Goal: Register for event/course

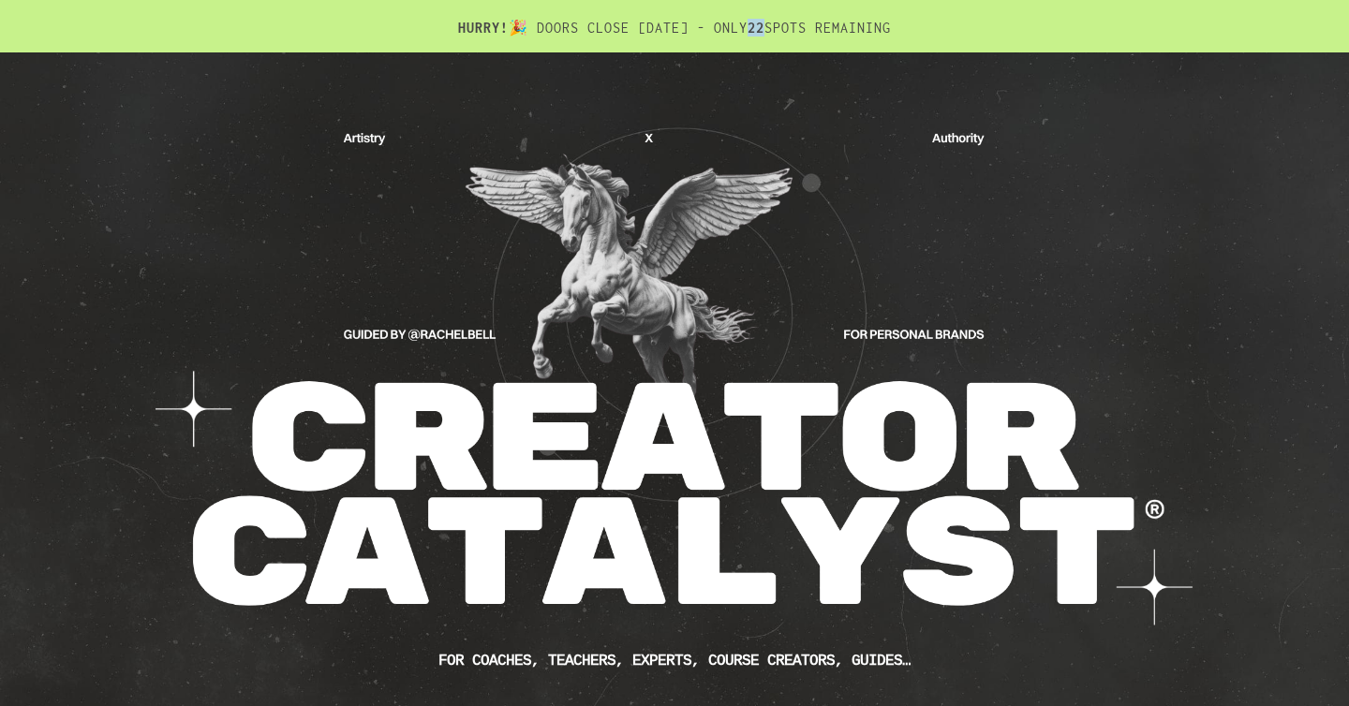
drag, startPoint x: 795, startPoint y: 29, endPoint x: 816, endPoint y: 29, distance: 20.6
click at [816, 29] on h2 "HURRY! 🎉 DOORS CLOSE [DATE] - ONLY 22 SPOTS REMAINING" at bounding box center [674, 36] width 1030 height 34
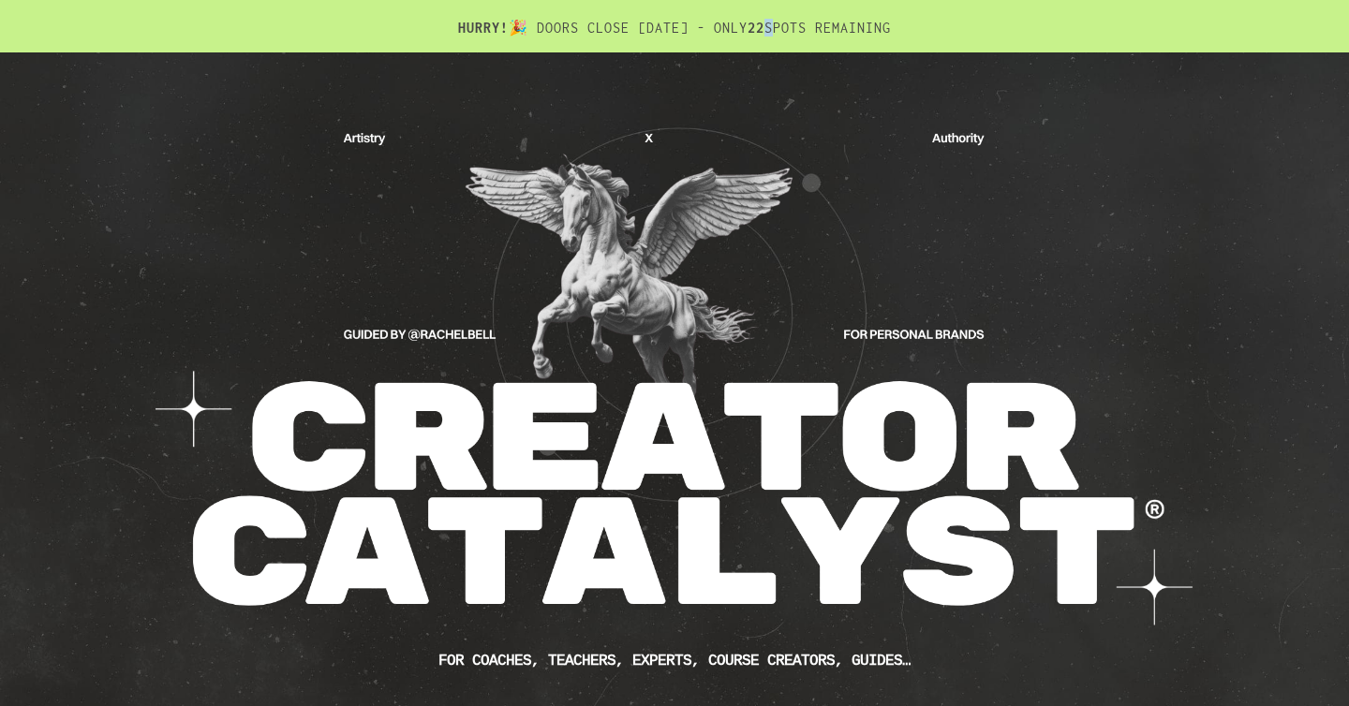
click at [816, 29] on h2 "HURRY! 🎉 DOORS CLOSE [DATE] - ONLY 22 SPOTS REMAINING" at bounding box center [674, 36] width 1030 height 34
click at [764, 31] on b "22" at bounding box center [755, 28] width 17 height 16
drag, startPoint x: 866, startPoint y: 28, endPoint x: 748, endPoint y: 26, distance: 117.1
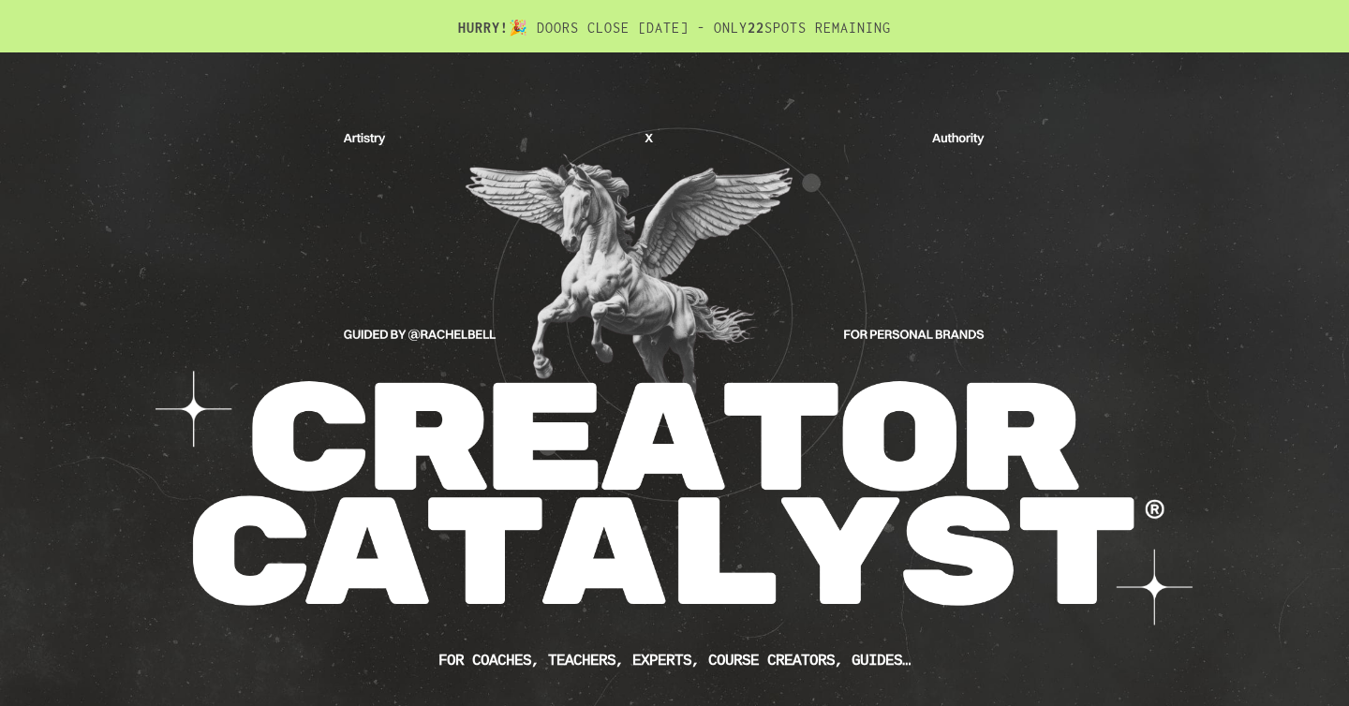
click at [748, 26] on h2 "HURRY! 🎉 DOORS CLOSE [DATE] - ONLY 22 SPOTS REMAINING" at bounding box center [674, 36] width 1030 height 34
click at [753, 31] on h2 "HURRY! 🎉 DOORS CLOSE [DATE] - ONLY 22 SPOTS REMAINING" at bounding box center [674, 36] width 1030 height 34
drag, startPoint x: 399, startPoint y: 24, endPoint x: 972, endPoint y: 26, distance: 573.3
click at [972, 26] on h2 "HURRY! 🎉 DOORS CLOSE [DATE] - ONLY 22 SPOTS REMAINING" at bounding box center [674, 36] width 1030 height 34
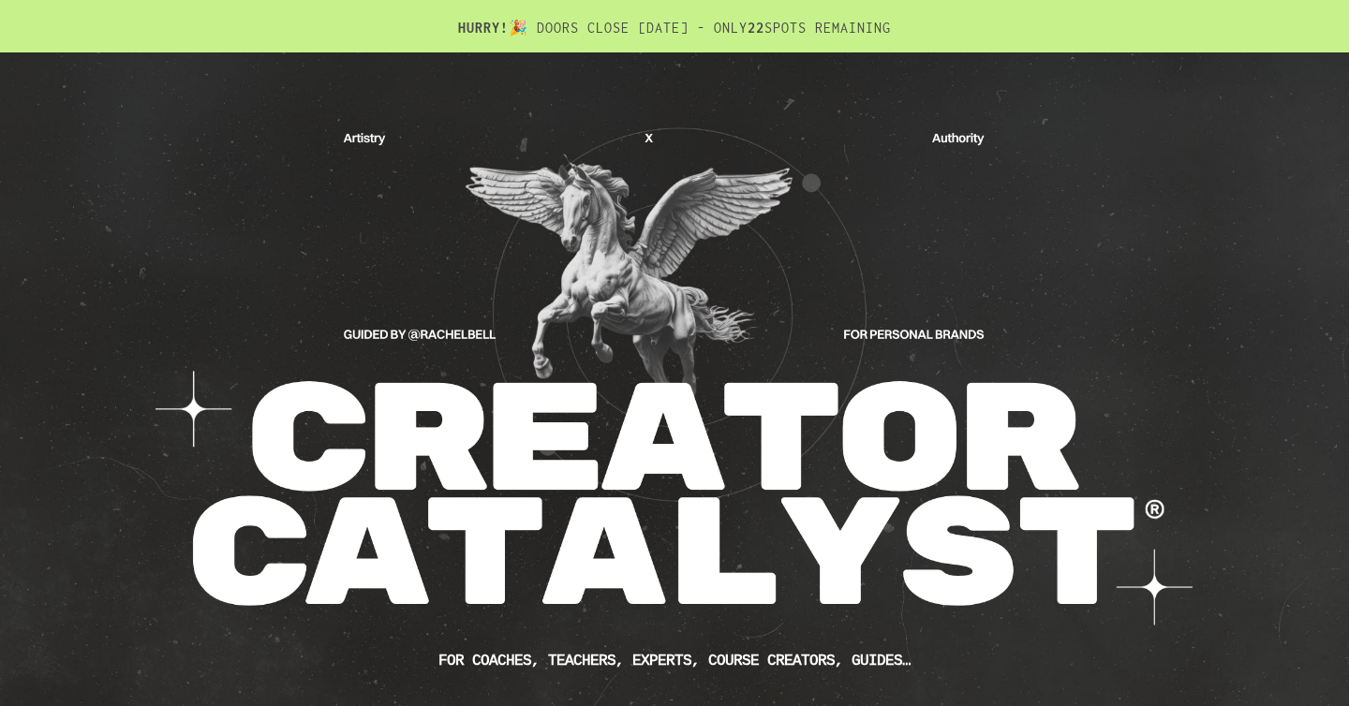
click at [972, 26] on h2 "HURRY! 🎉 DOORS CLOSE [DATE] - ONLY 22 SPOTS REMAINING" at bounding box center [674, 36] width 1030 height 34
click at [901, 26] on h2 "HURRY! 🎉 DOORS CLOSE [DATE] - ONLY 22 SPOTS REMAINING" at bounding box center [674, 36] width 1030 height 34
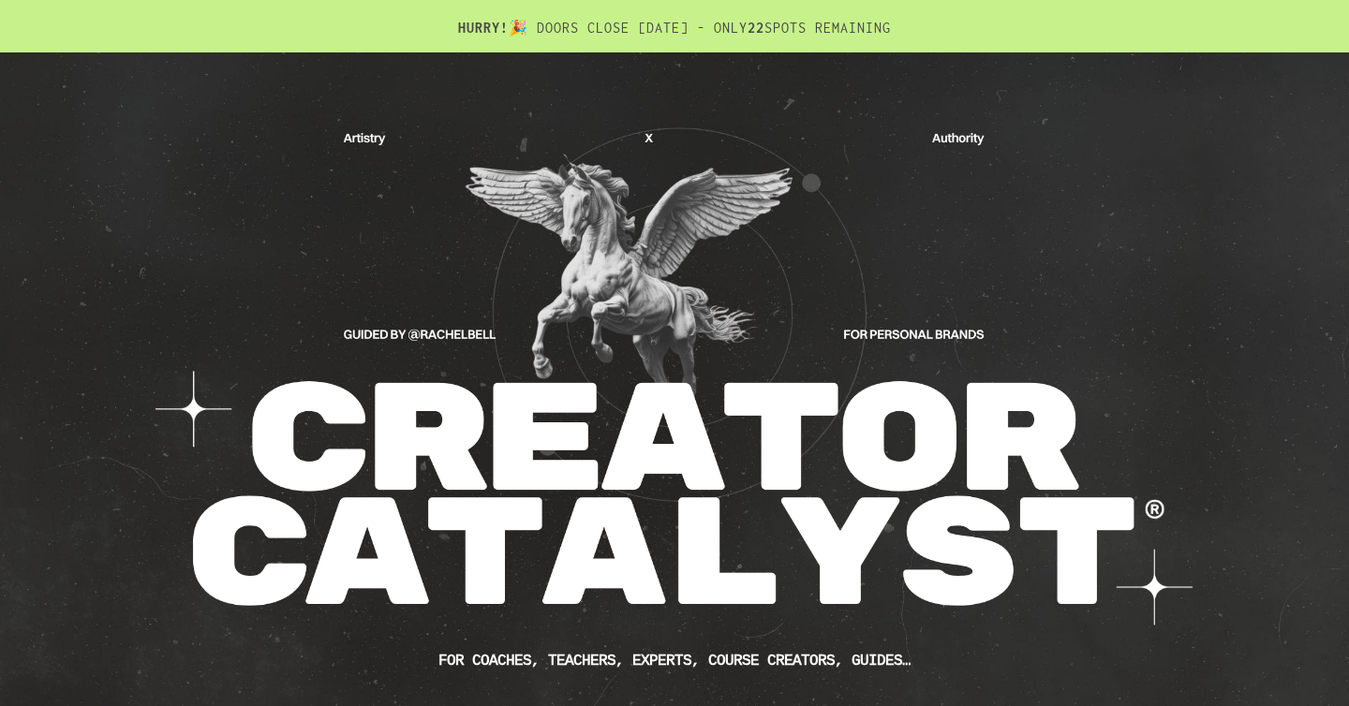
click at [901, 26] on h2 "HURRY! 🎉 DOORS CLOSE [DATE] - ONLY 22 SPOTS REMAINING" at bounding box center [674, 36] width 1030 height 34
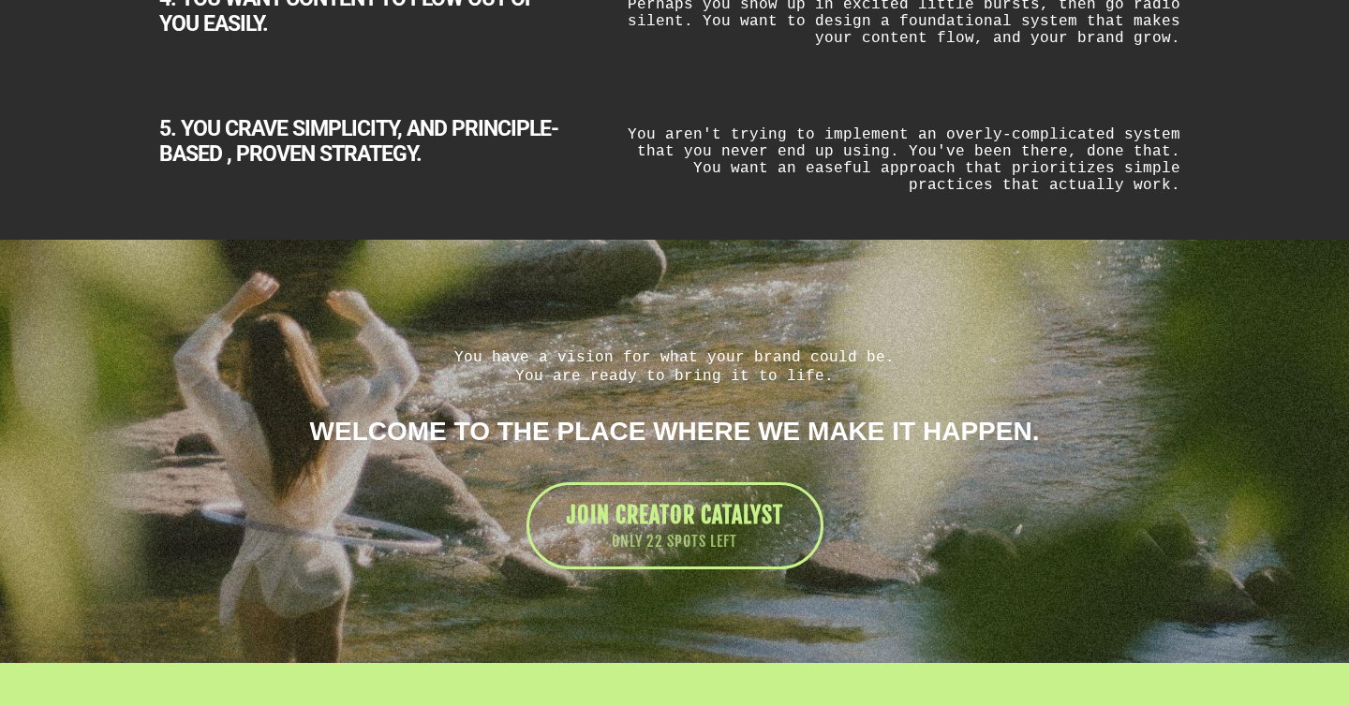
scroll to position [4035, 0]
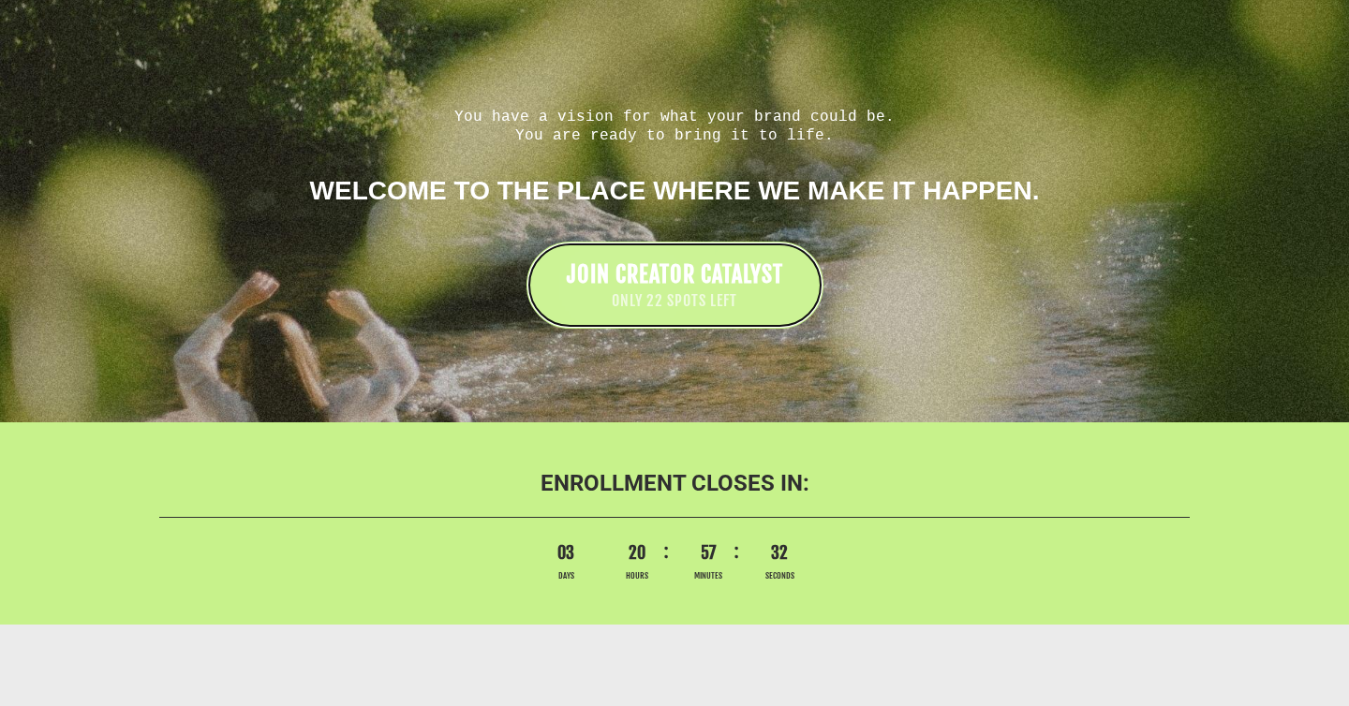
click at [762, 246] on link "JOIN CREATOR CATALYST ONLY 22 SPOTS LEFT" at bounding box center [674, 285] width 297 height 87
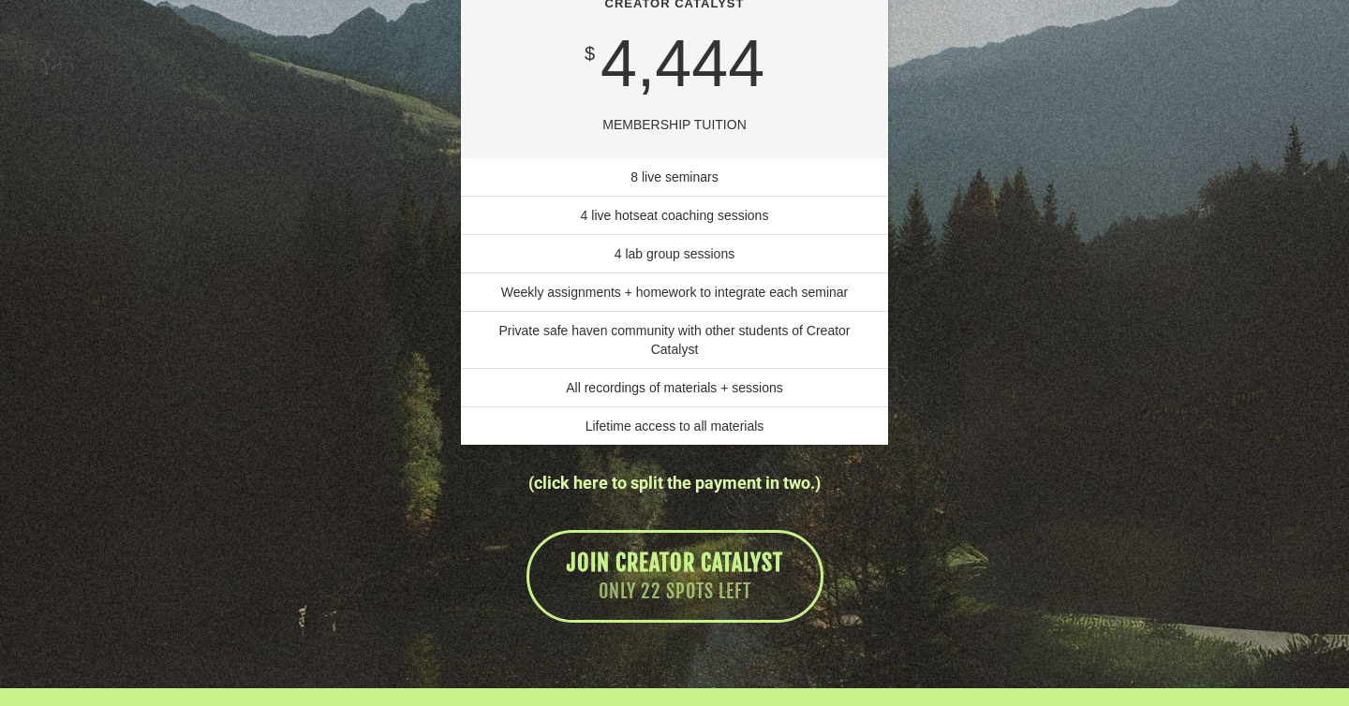
scroll to position [13147, 0]
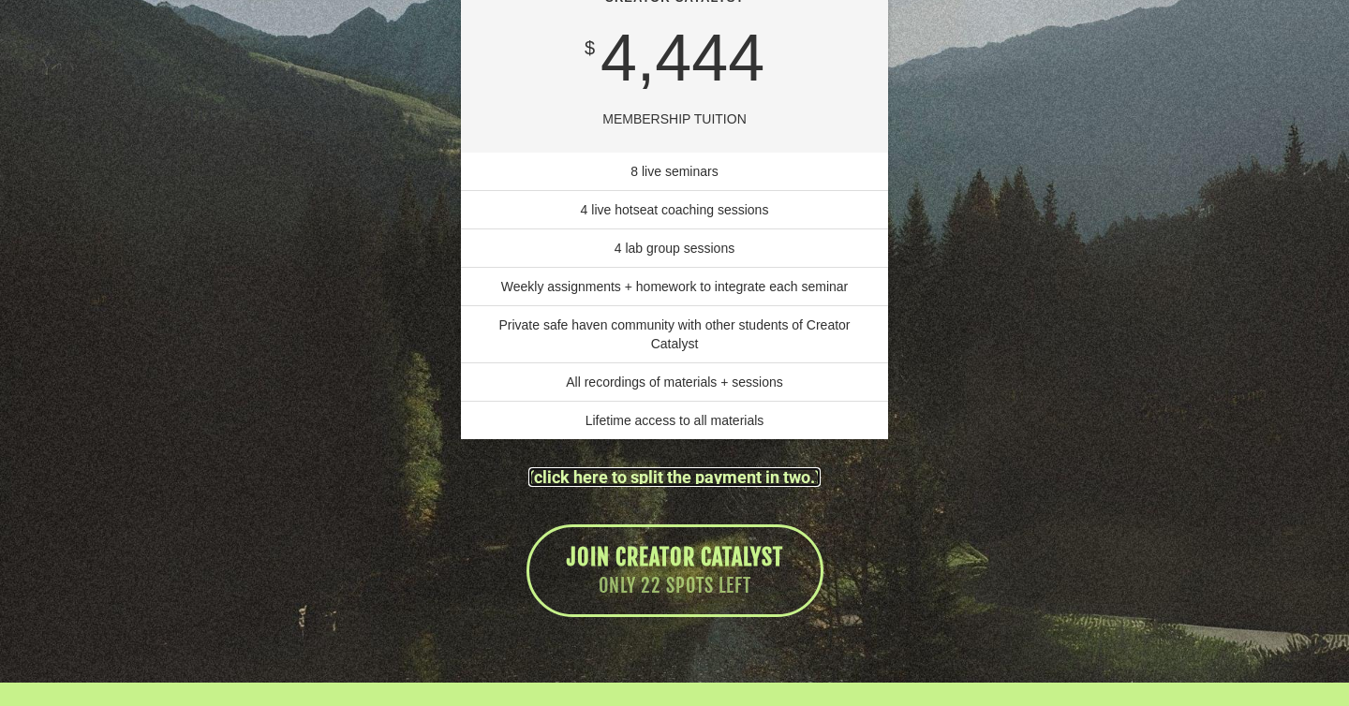
click at [747, 487] on link "(click here to split the payment in two.)" at bounding box center [674, 477] width 292 height 20
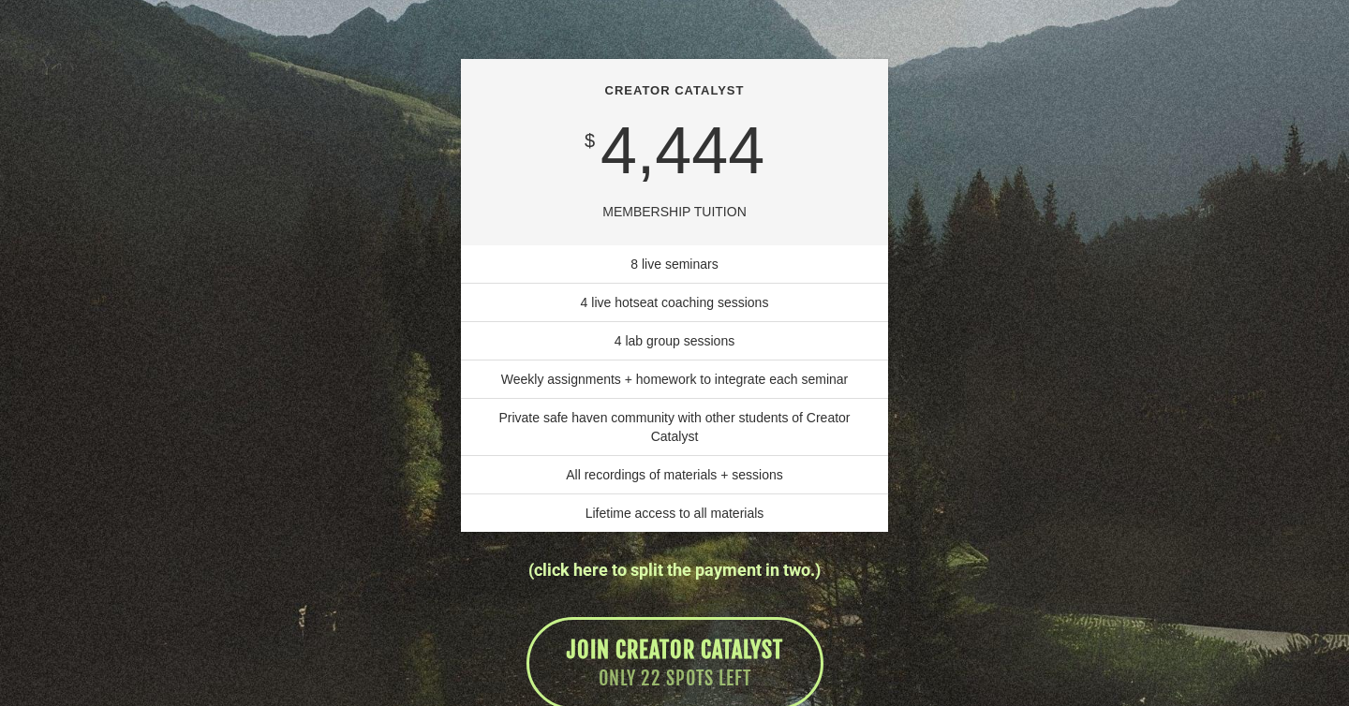
scroll to position [13056, 0]
click at [969, 380] on div "LIFTING OFF SOON. SNAG YOUR SPOT. CREATOR CATALYST $ 4,444 MEMBERSHIP TUITION 8…" at bounding box center [674, 138] width 1096 height 1177
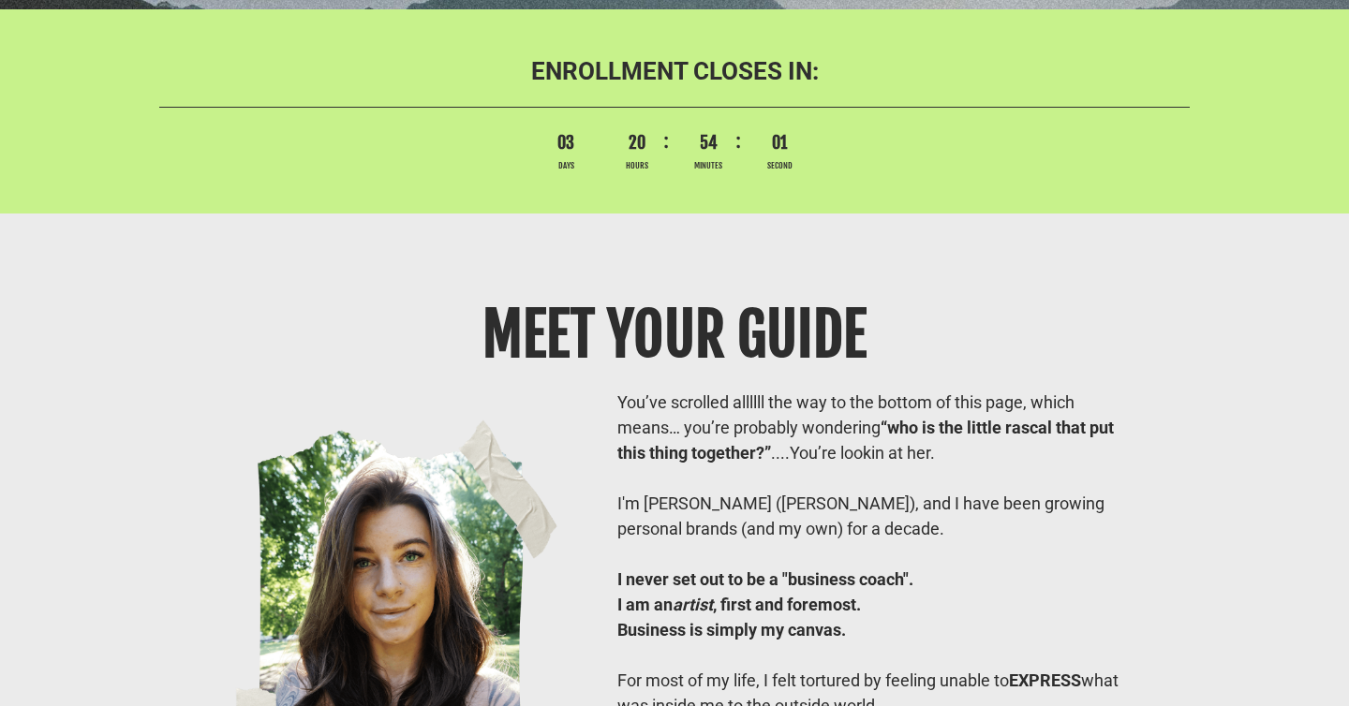
scroll to position [13823, 0]
